Goal: Book appointment/travel/reservation

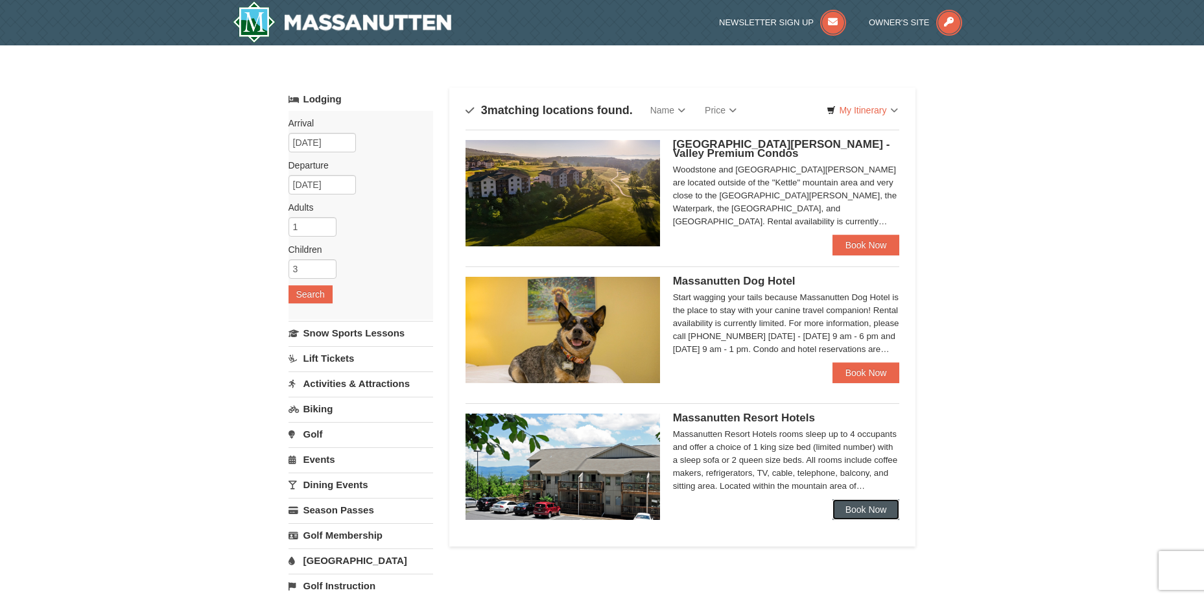
click at [862, 518] on link "Book Now" at bounding box center [866, 509] width 67 height 21
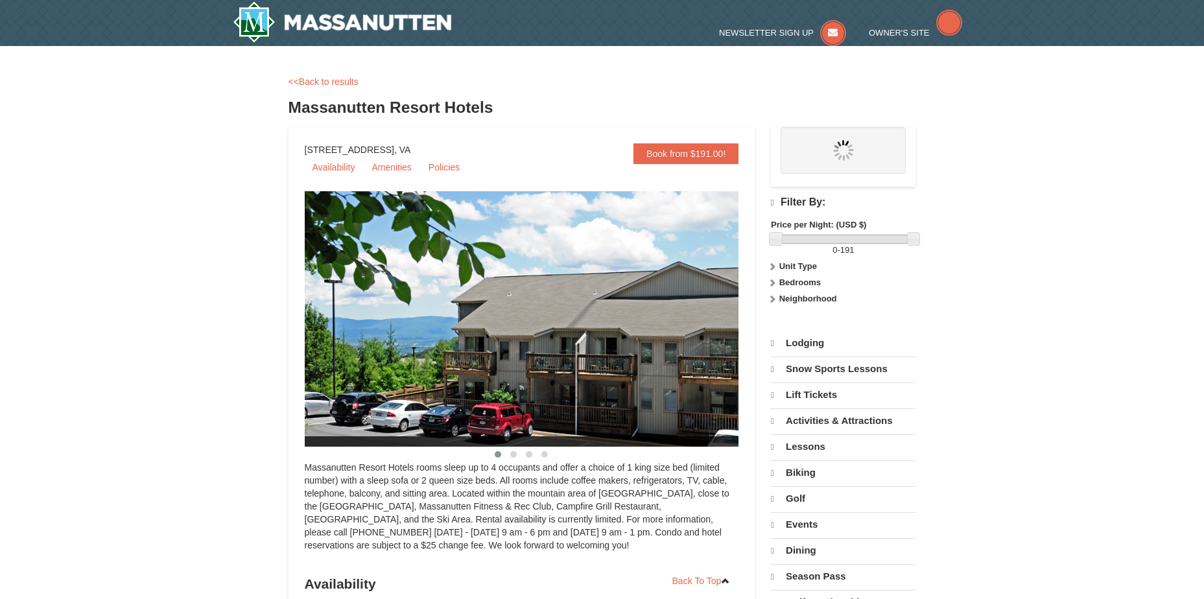
select select "9"
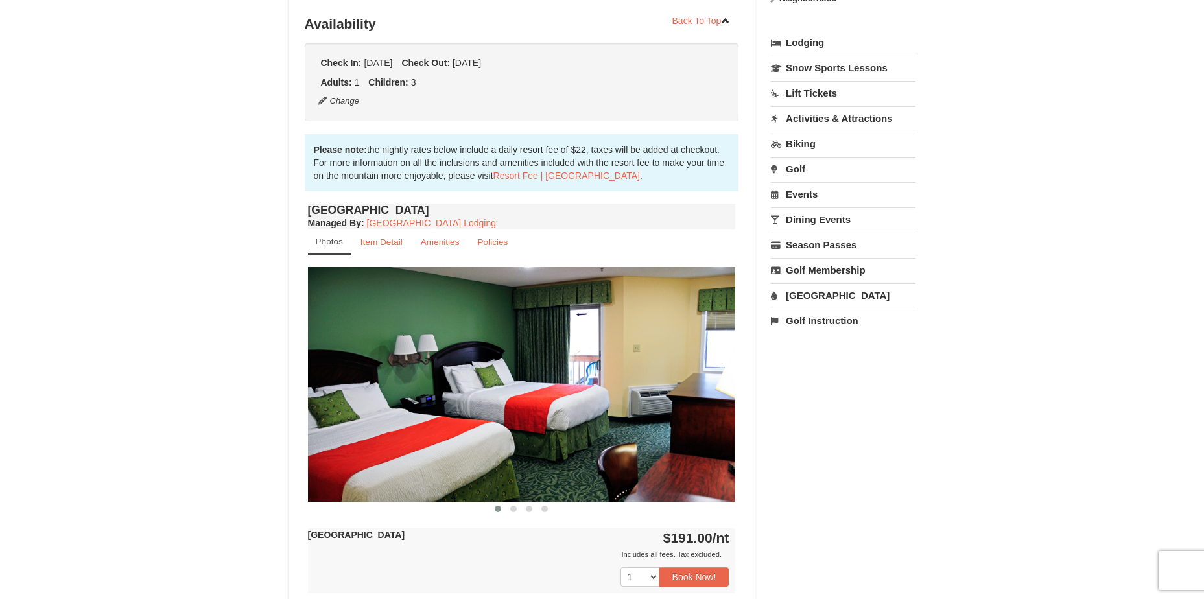
scroll to position [324, 0]
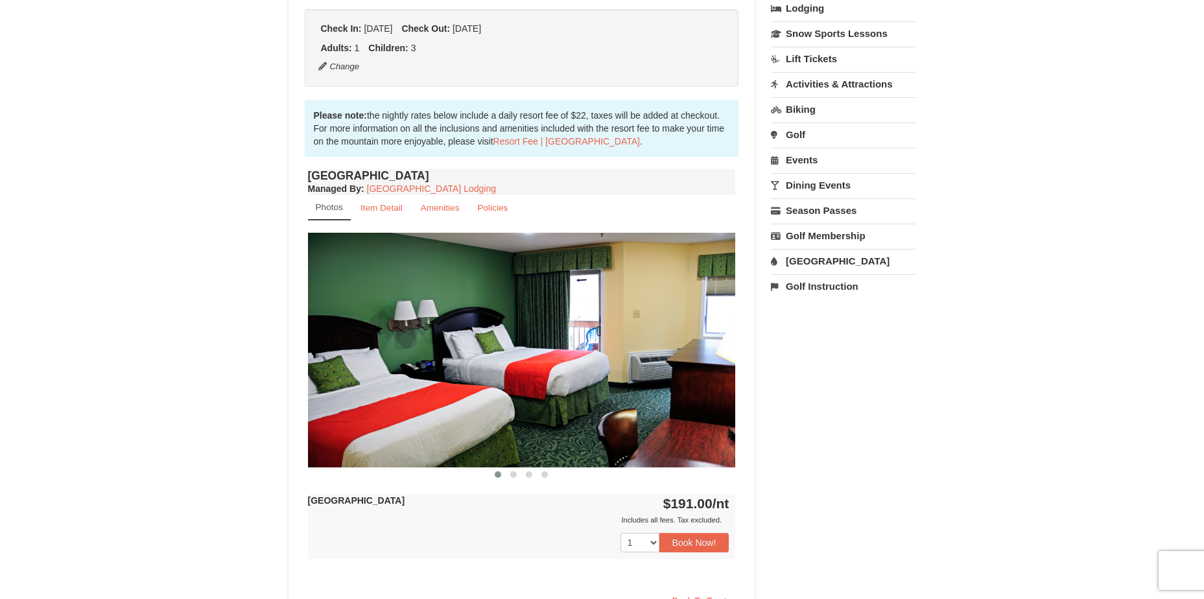
click at [703, 354] on img at bounding box center [522, 350] width 428 height 234
click at [518, 477] on button at bounding box center [514, 474] width 16 height 13
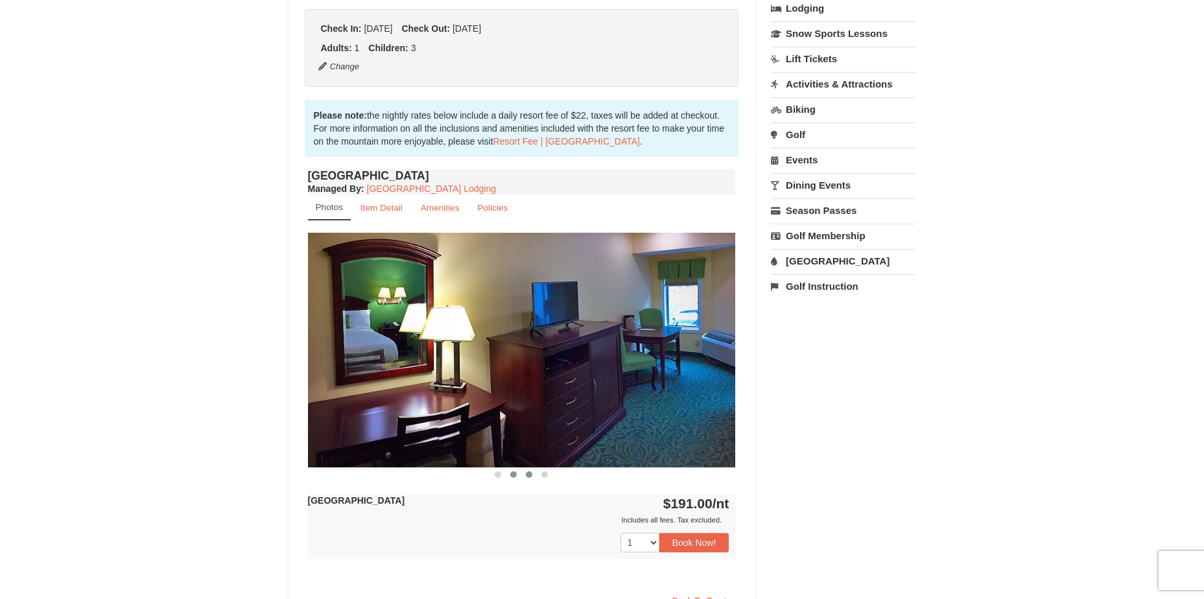
click at [523, 478] on button at bounding box center [529, 474] width 16 height 13
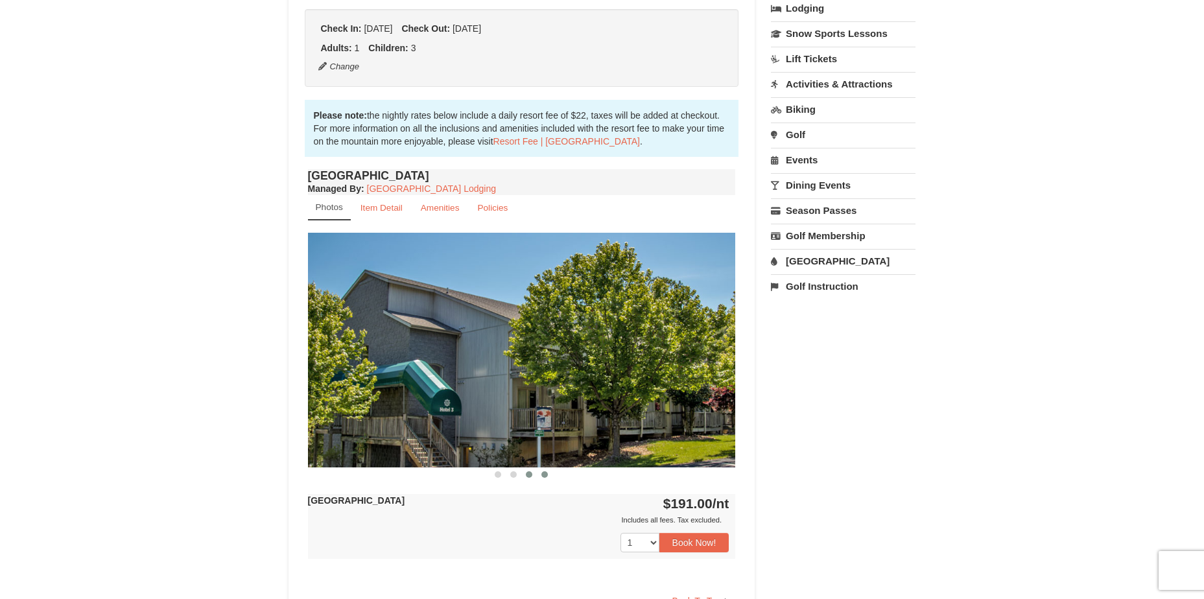
click at [539, 479] on button at bounding box center [545, 474] width 16 height 13
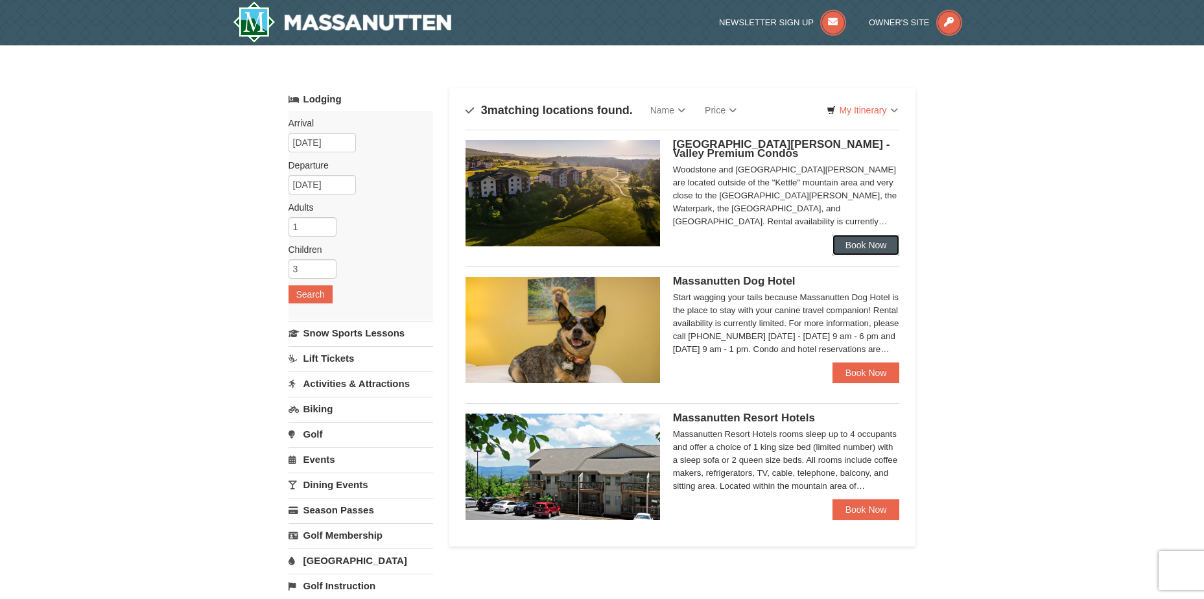
click at [868, 246] on link "Book Now" at bounding box center [866, 245] width 67 height 21
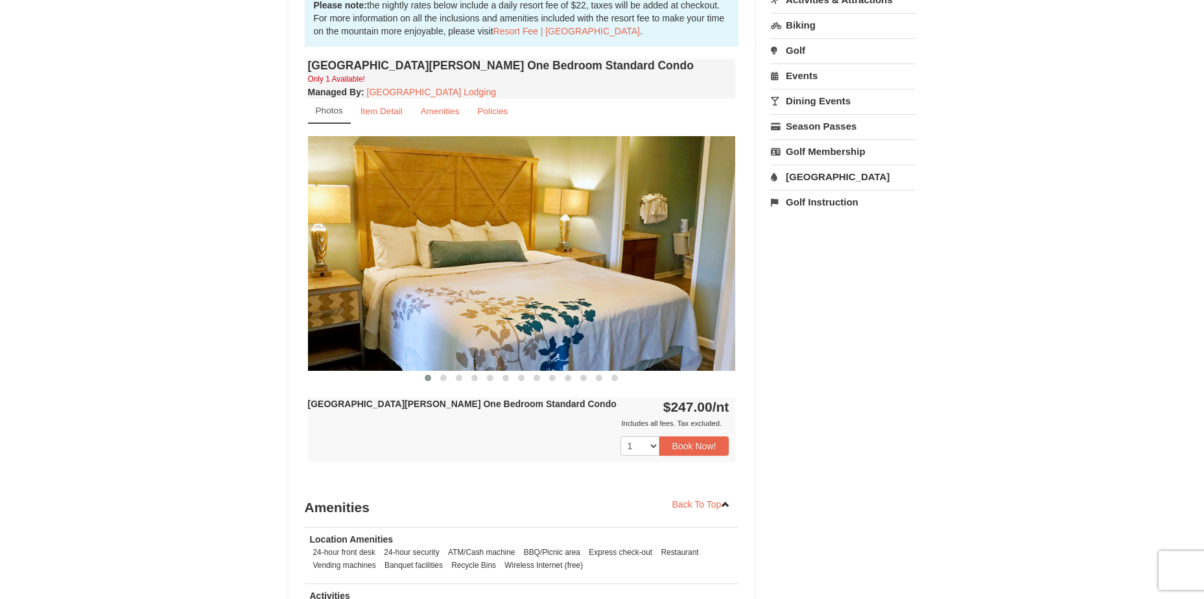
scroll to position [389, 0]
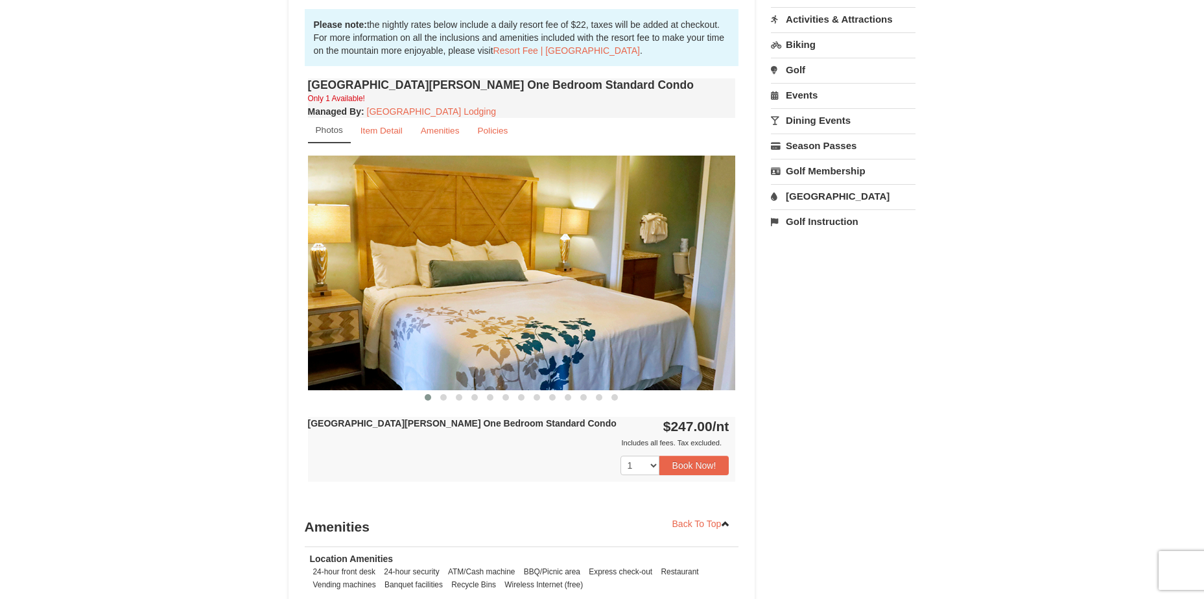
click at [729, 268] on img at bounding box center [522, 273] width 428 height 234
click at [447, 401] on button at bounding box center [444, 397] width 16 height 13
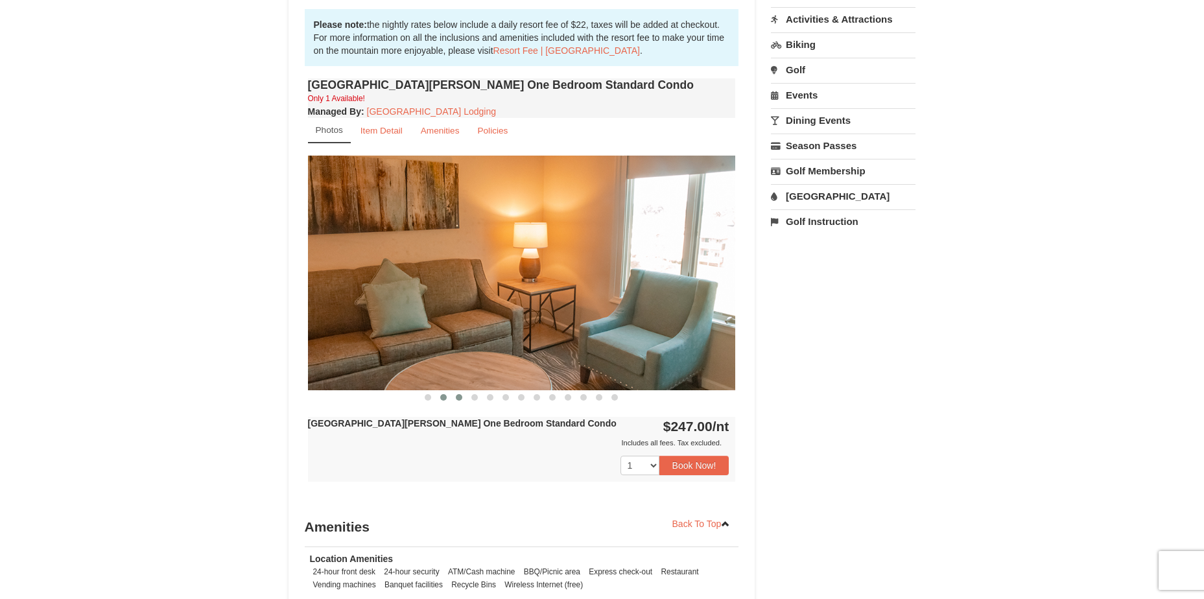
click at [464, 401] on button at bounding box center [459, 397] width 16 height 13
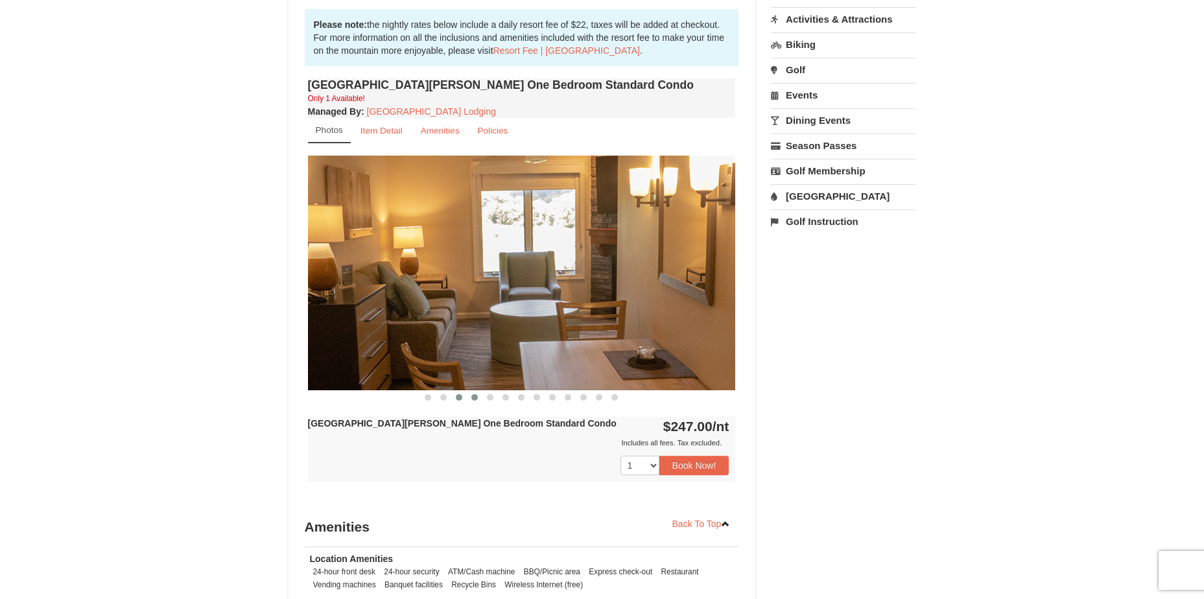
click at [480, 401] on button at bounding box center [475, 397] width 16 height 13
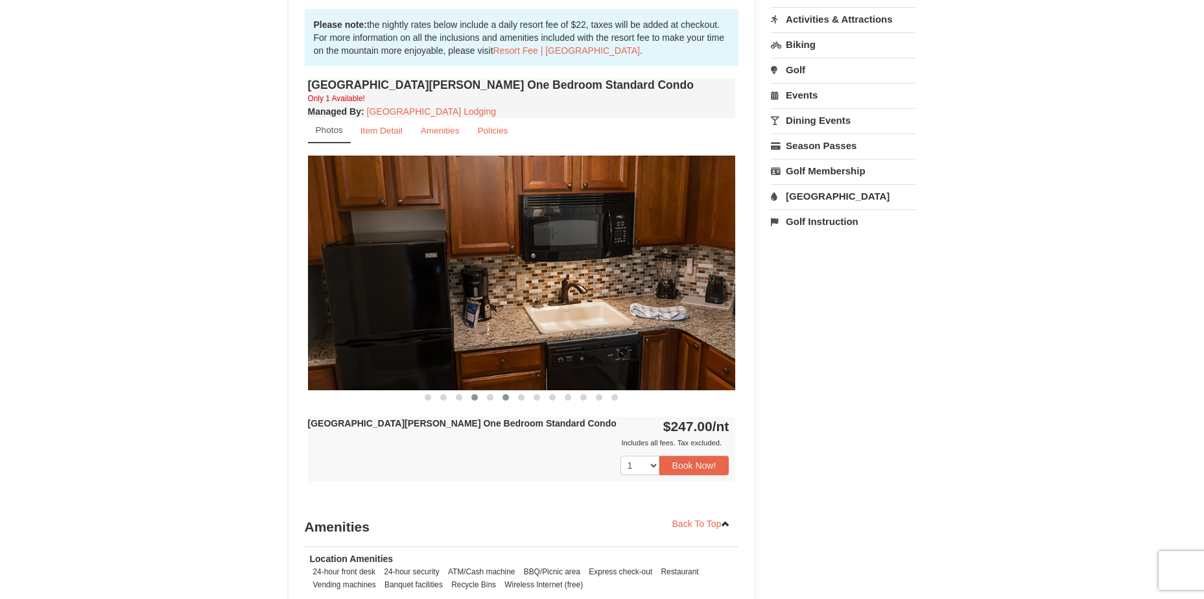
click at [501, 401] on button at bounding box center [506, 397] width 16 height 13
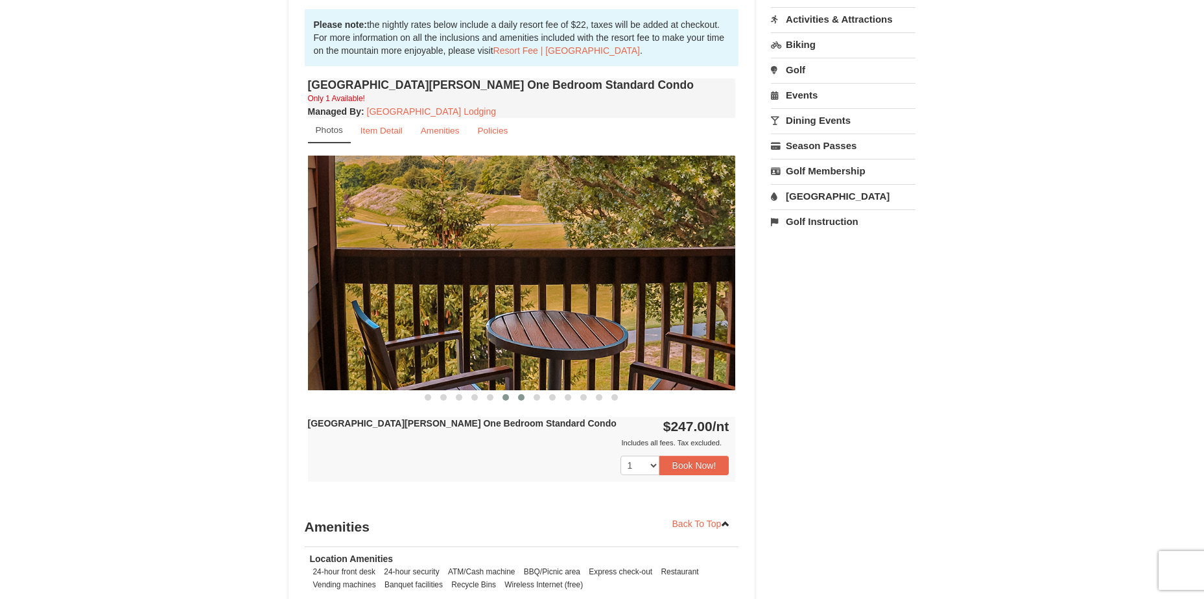
click at [523, 401] on button at bounding box center [522, 397] width 16 height 13
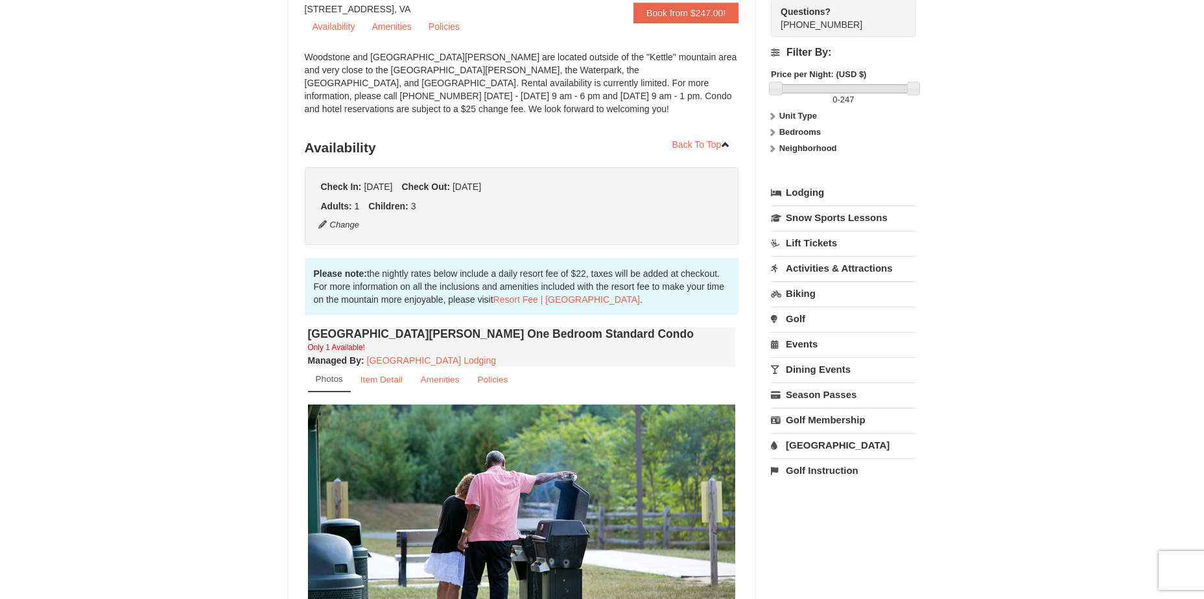
scroll to position [65, 0]
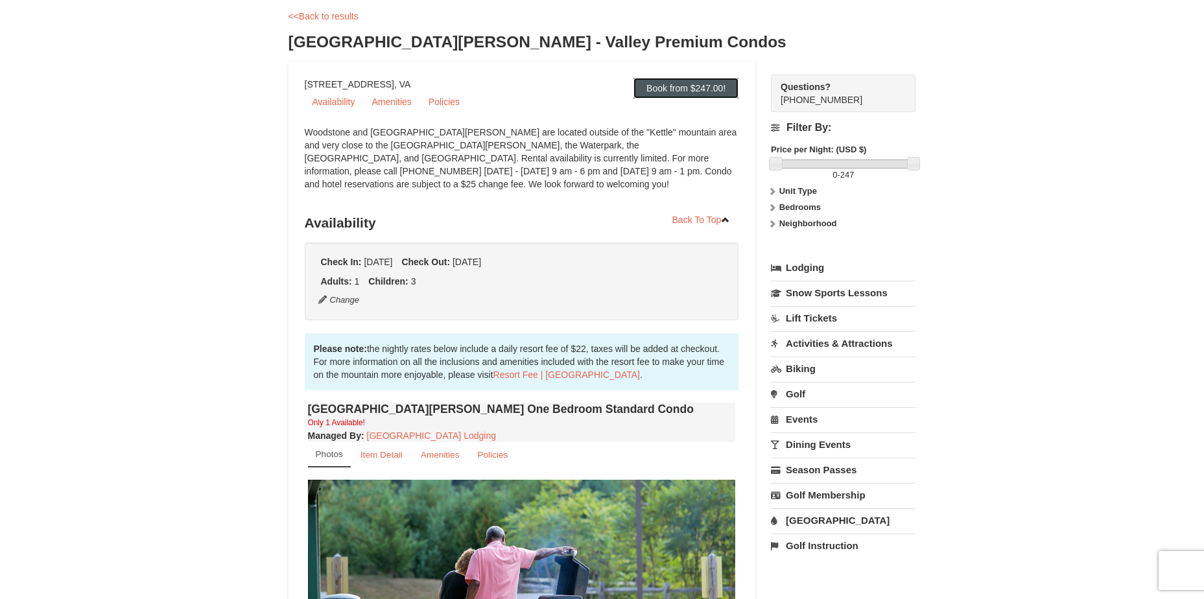
click at [670, 90] on link "Book from $247.00!" at bounding box center [686, 88] width 105 height 21
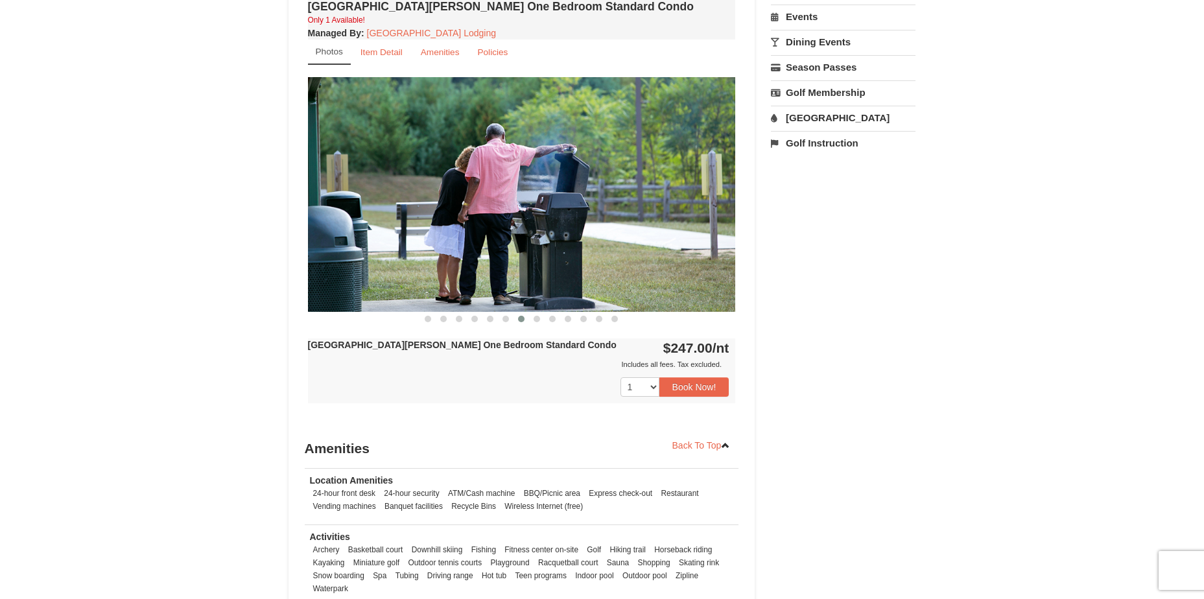
scroll to position [470, 0]
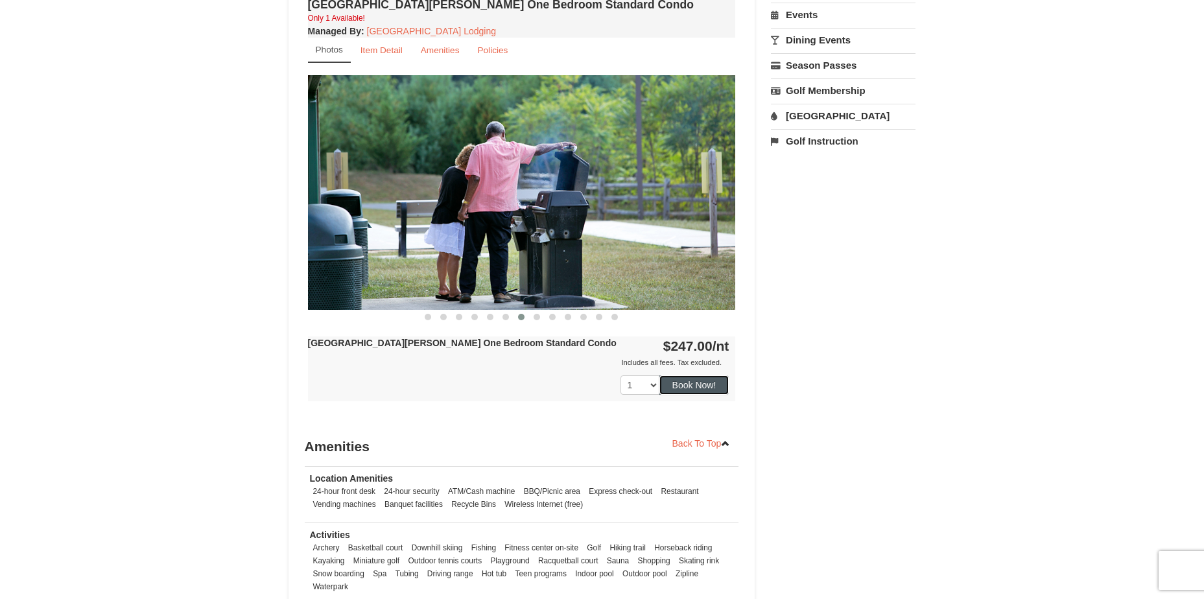
click at [722, 388] on button "Book Now!" at bounding box center [695, 385] width 70 height 19
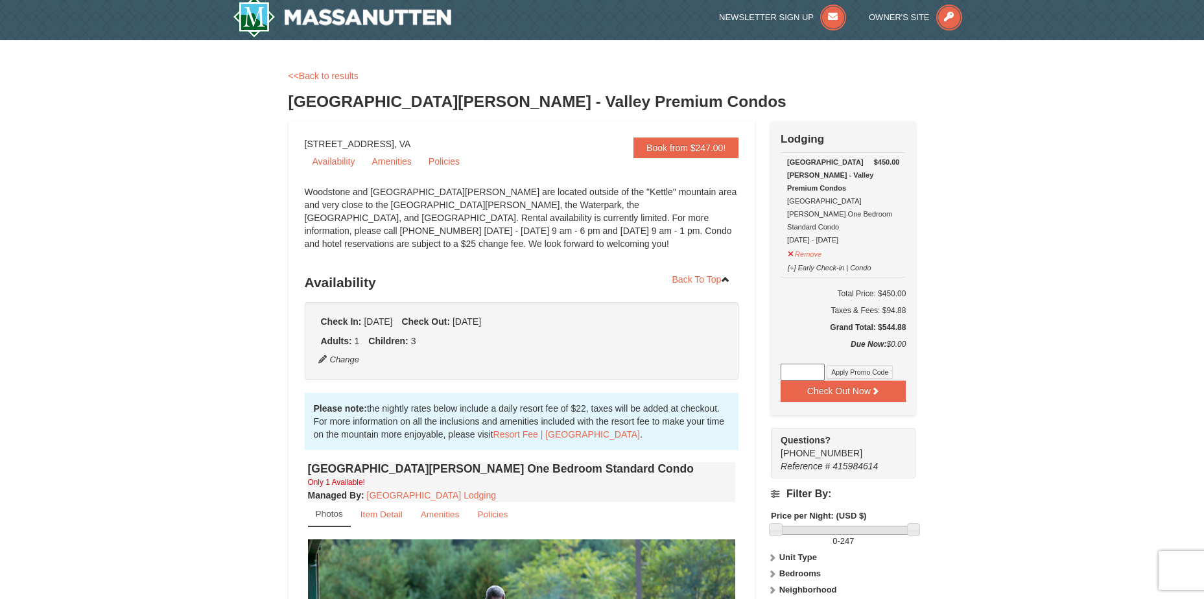
scroll to position [0, 0]
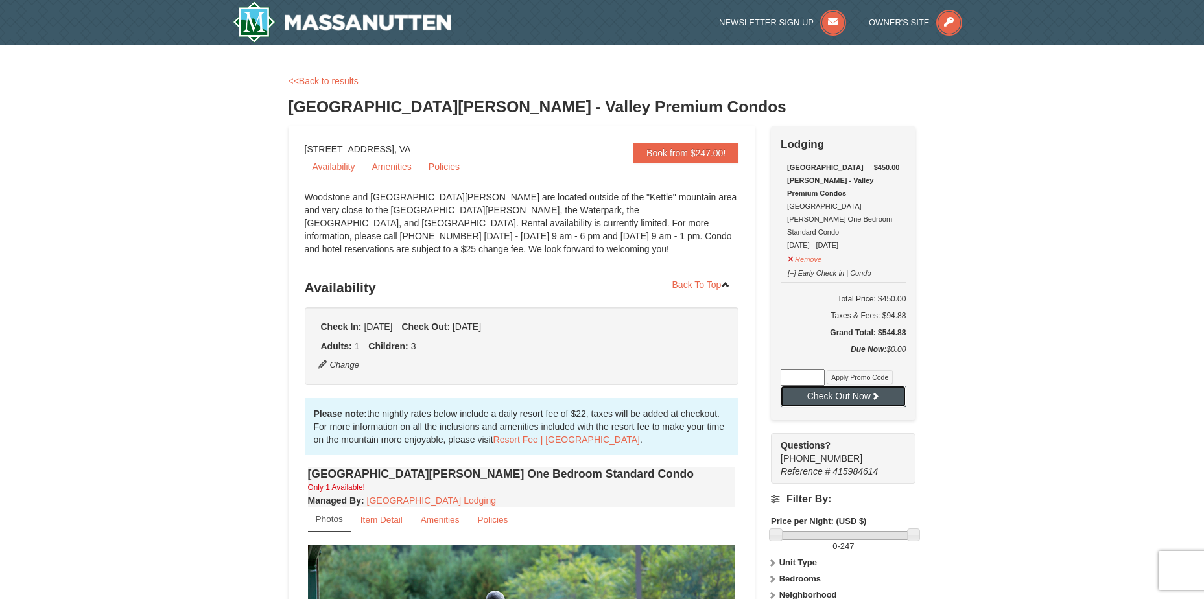
click at [866, 386] on button "Check Out Now" at bounding box center [843, 396] width 125 height 21
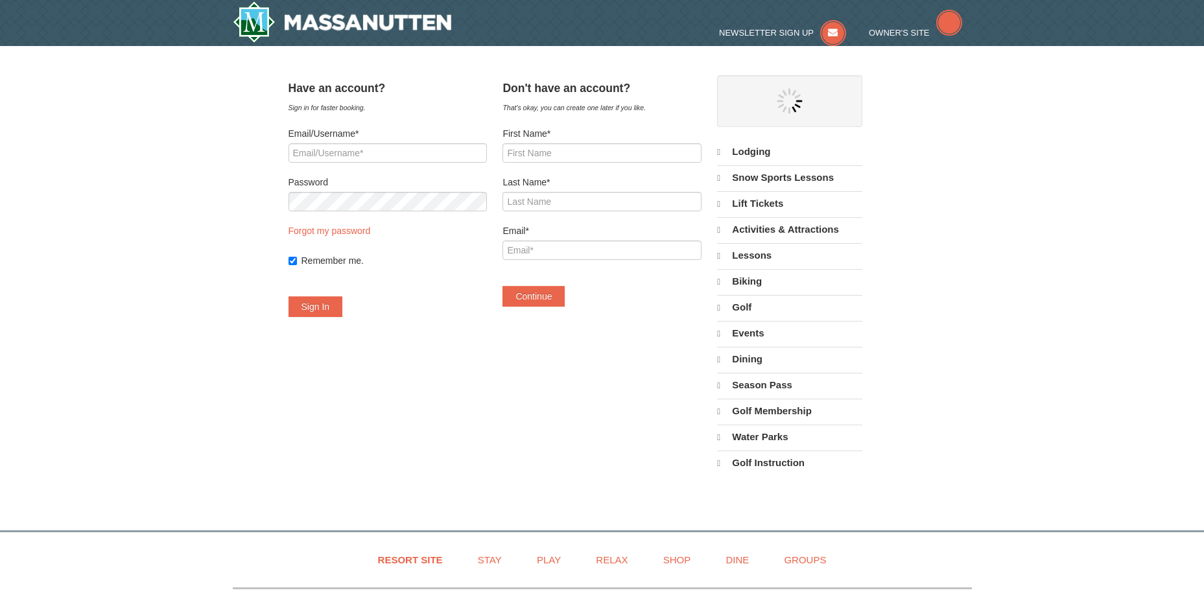
select select "9"
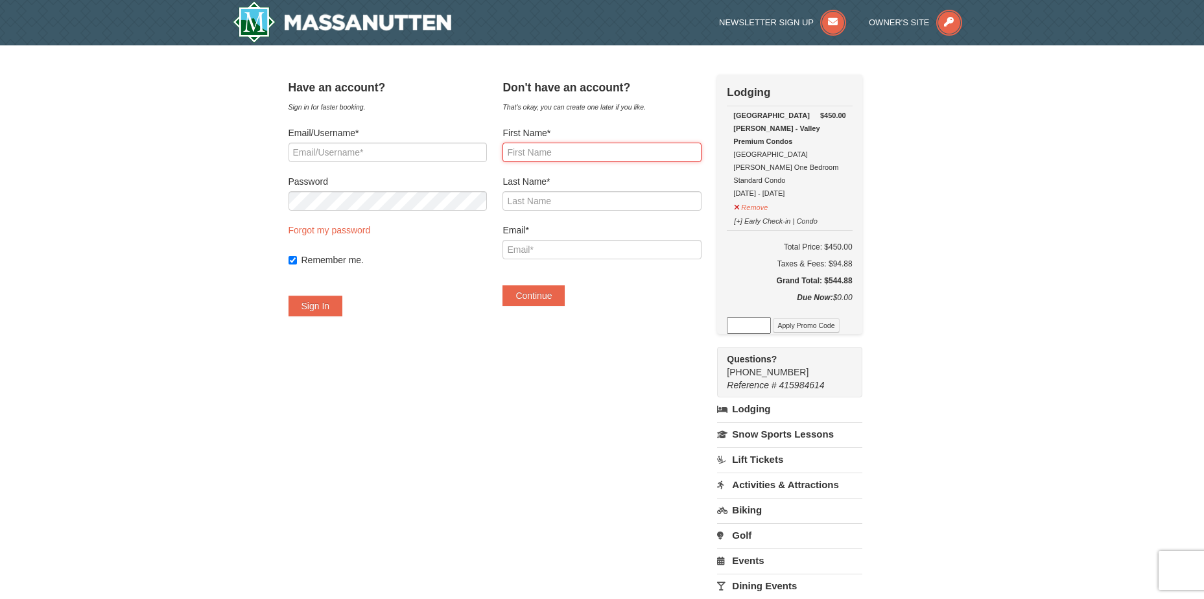
click at [539, 152] on input "First Name*" at bounding box center [602, 152] width 198 height 19
type input "Kayla"
type input "[PERSON_NAME]"
type input "l"
type input "[EMAIL_ADDRESS][DOMAIN_NAME]"
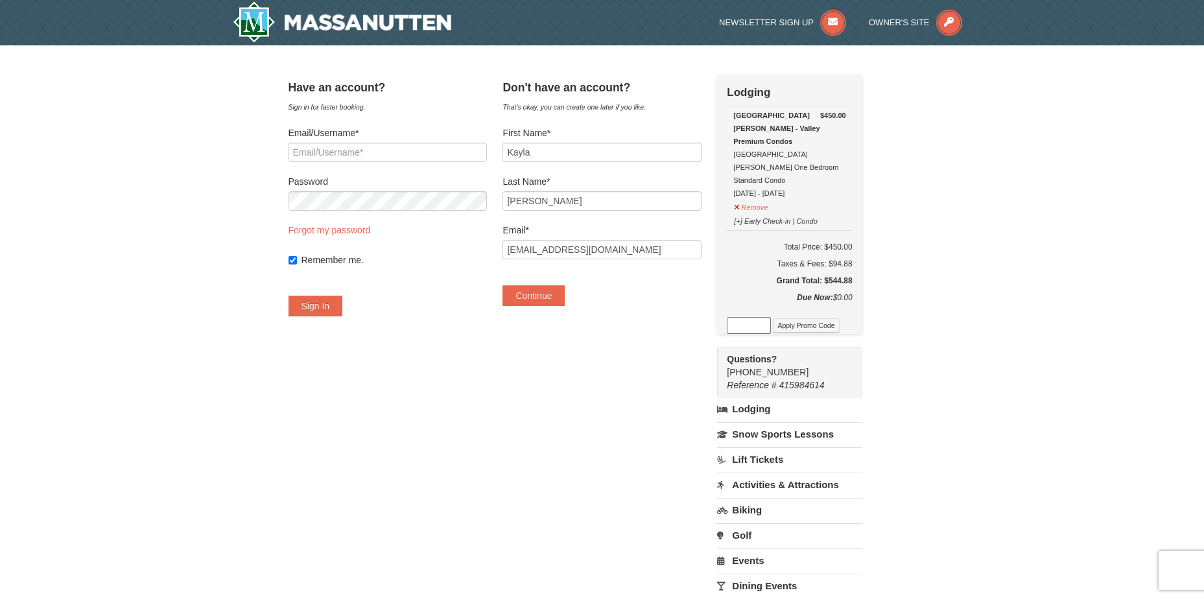
click at [566, 307] on div "Don't have an account? That's okay, you can create one later if you like. First…" at bounding box center [602, 197] width 198 height 245
click at [565, 302] on button "Continue" at bounding box center [534, 295] width 62 height 21
